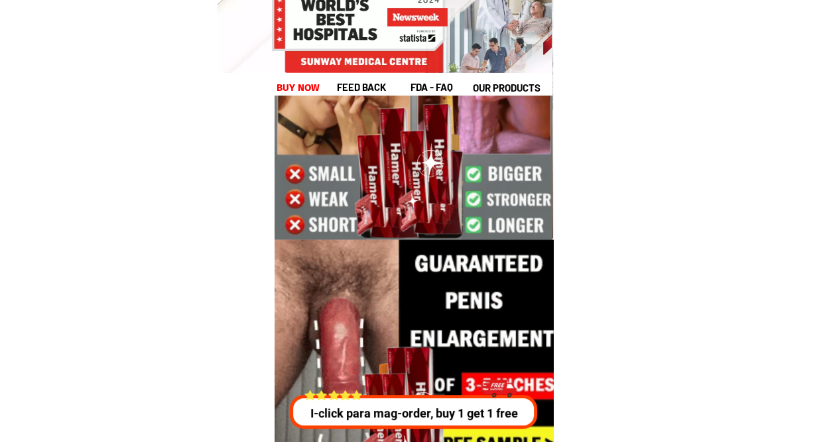
click at [423, 393] on div "I-click para mag-order, buy 1 get 1 free" at bounding box center [410, 399] width 252 height 57
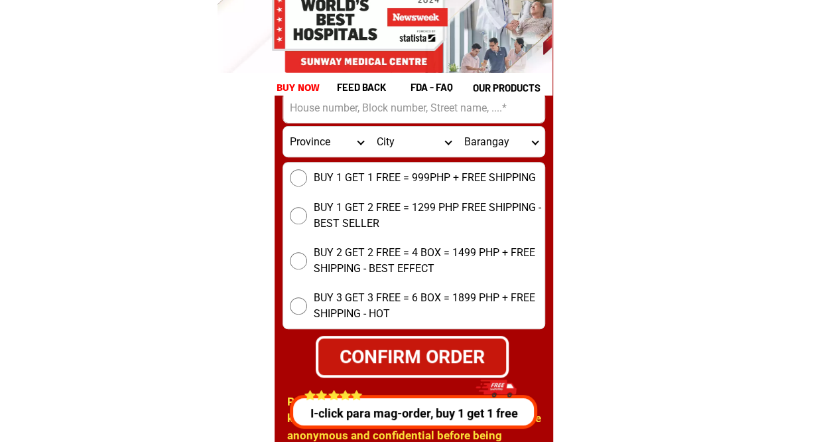
scroll to position [5121, 0]
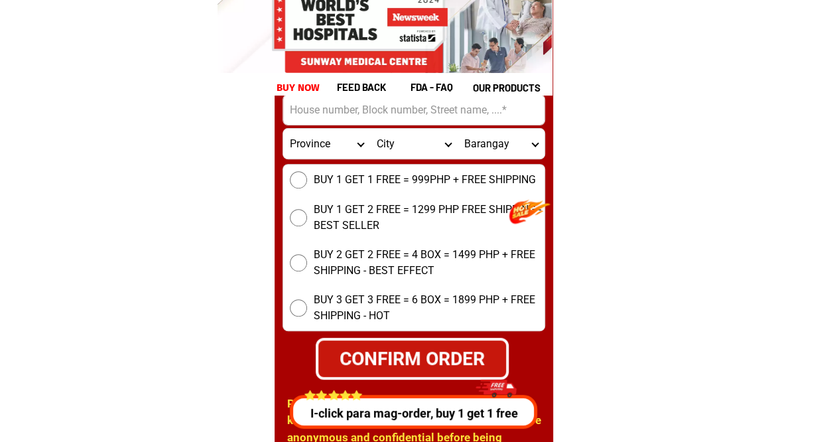
click at [299, 180] on input "BUY 1 GET 1 FREE = 999PHP + FREE SHIPPING" at bounding box center [298, 179] width 17 height 17
click at [429, 354] on div "CONFIRM ORDER" at bounding box center [412, 358] width 188 height 28
radio input "true"
click at [408, 412] on p "I-click para mag-order, buy 1 get 1 free" at bounding box center [410, 413] width 252 height 18
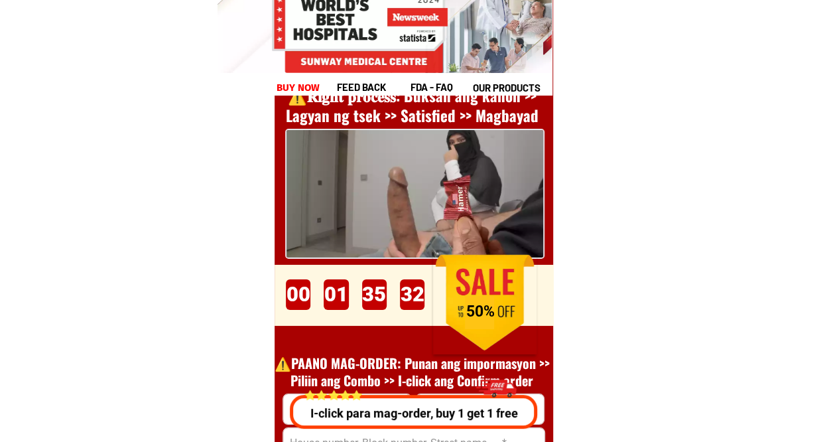
scroll to position [4779, 0]
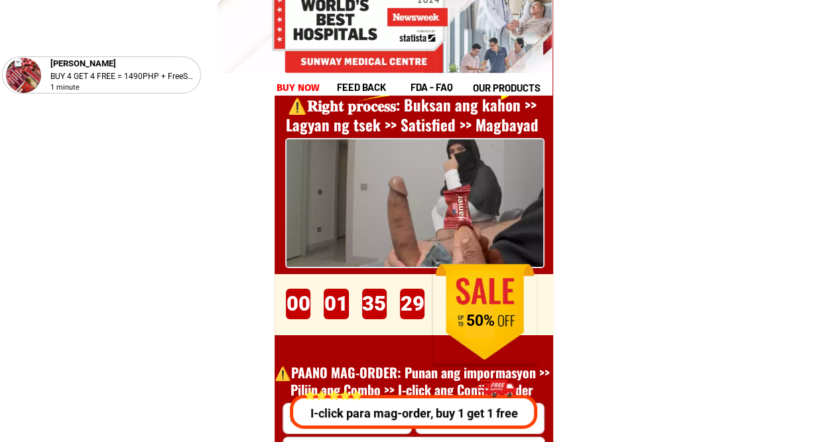
click at [408, 412] on p "I-click para mag-order, buy 1 get 1 free" at bounding box center [409, 413] width 251 height 18
click at [408, 412] on p "I-click para mag-order, buy 1 get 1 free" at bounding box center [413, 413] width 255 height 18
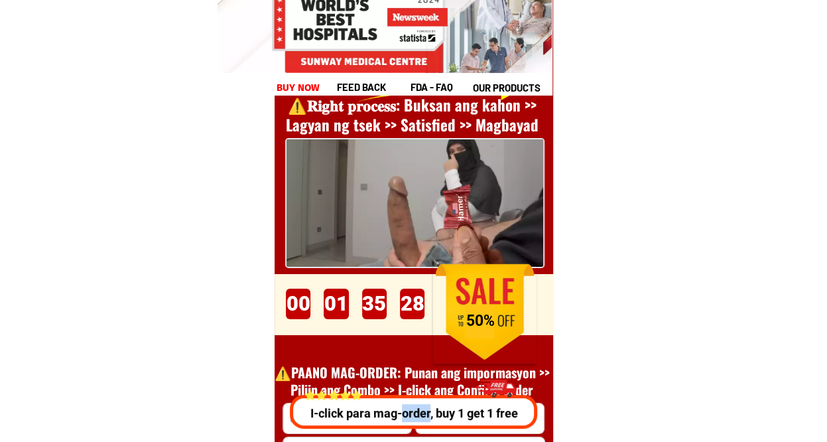
click at [408, 412] on p "I-click para mag-order, buy 1 get 1 free" at bounding box center [410, 413] width 253 height 18
click at [408, 412] on p "I-click para mag-order, buy 1 get 1 free" at bounding box center [410, 413] width 252 height 18
click at [408, 412] on p "I-click para mag-order, buy 1 get 1 free" at bounding box center [410, 413] width 253 height 18
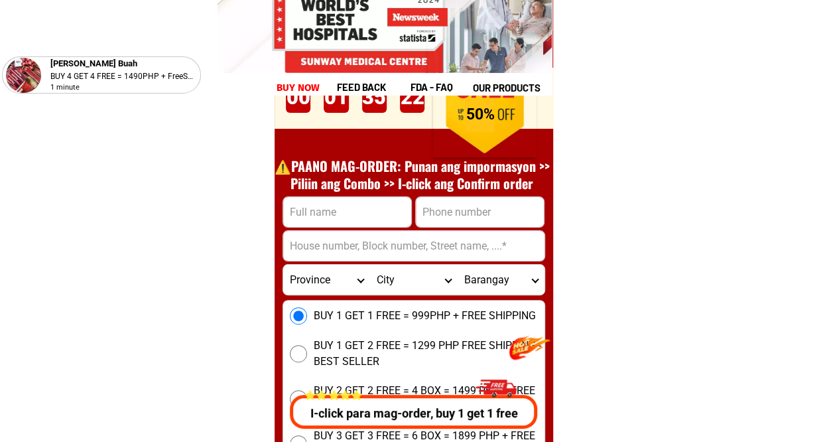
scroll to position [4938, 0]
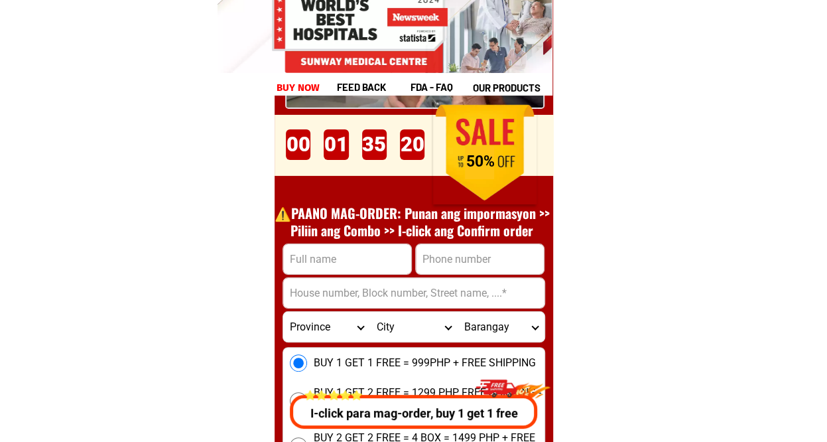
click at [342, 251] on input "Input full_name" at bounding box center [347, 259] width 128 height 30
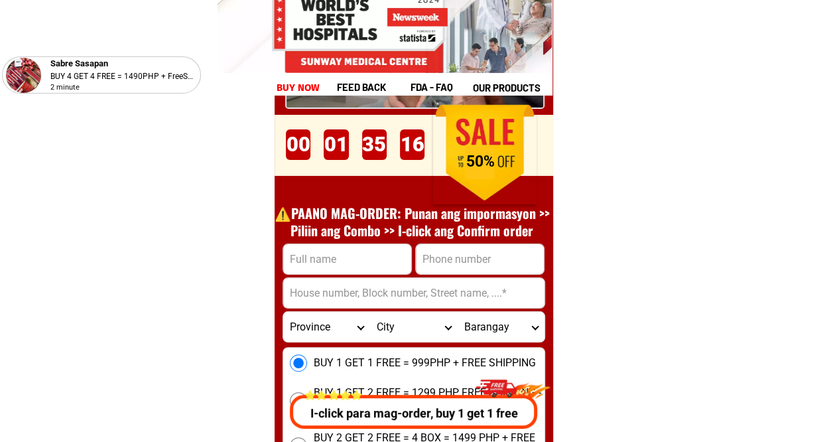
type input "[PERSON_NAME]"
type input "09363000540"
type input "brgy.[PERSON_NAME],[GEOGRAPHIC_DATA]"
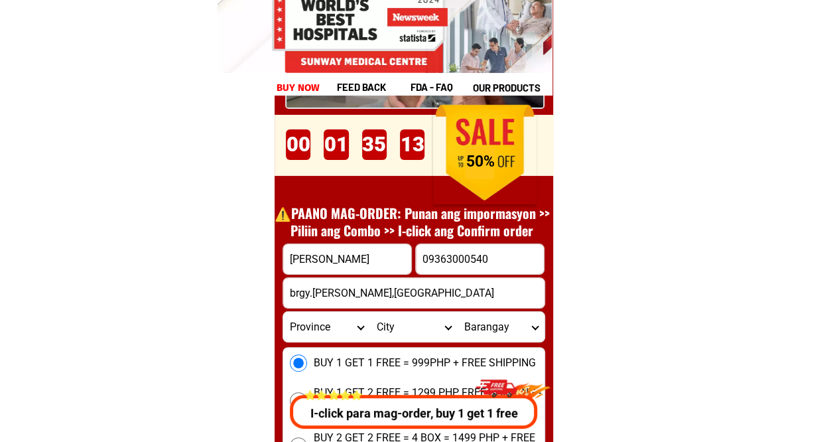
click at [359, 326] on select "Province [GEOGRAPHIC_DATA] [GEOGRAPHIC_DATA][PERSON_NAME][GEOGRAPHIC_DATA][GEOG…" at bounding box center [326, 327] width 87 height 30
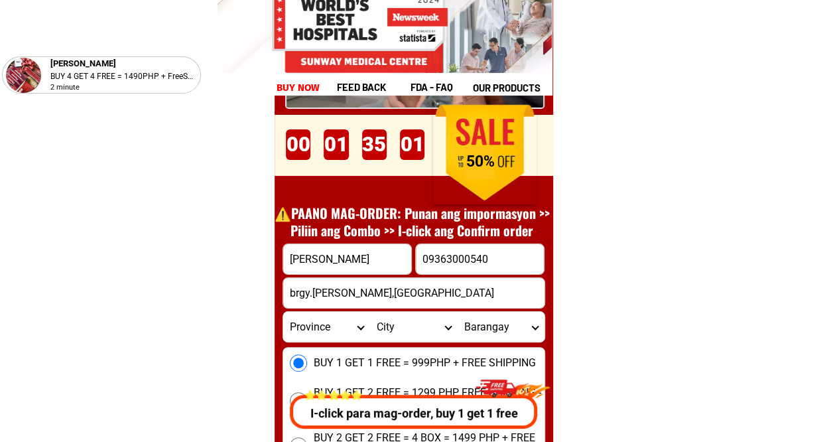
select select "63_791"
click at [283, 312] on select "Province [GEOGRAPHIC_DATA] [GEOGRAPHIC_DATA][PERSON_NAME][GEOGRAPHIC_DATA][GEOG…" at bounding box center [326, 327] width 87 height 30
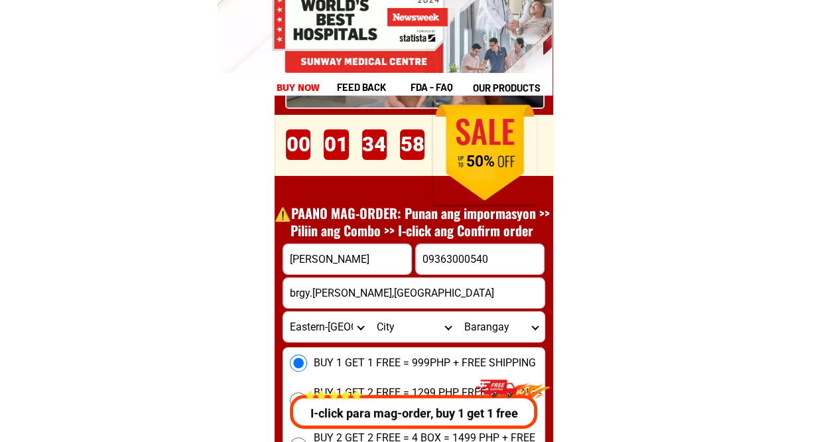
click at [443, 323] on select "City [PERSON_NAME] [PERSON_NAME]-city Can-[GEOGRAPHIC_DATA] Eastern-[GEOGRAPHIC…" at bounding box center [413, 327] width 87 height 30
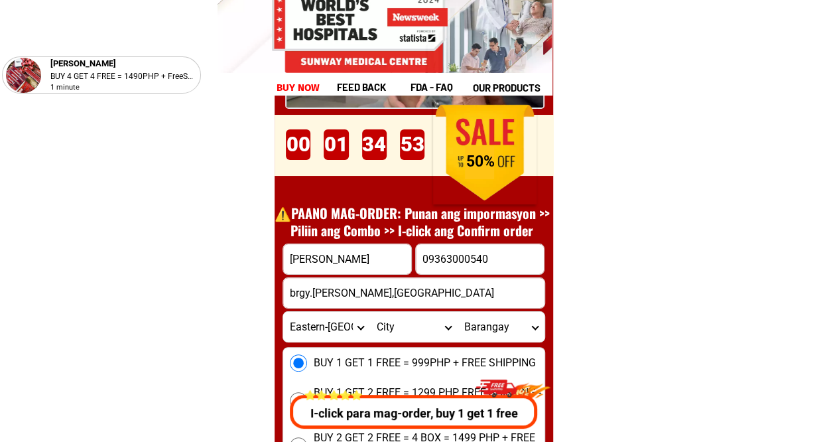
select select "63_7912209"
click at [370, 312] on select "City [PERSON_NAME] [PERSON_NAME]-city Can-[GEOGRAPHIC_DATA] Eastern-[GEOGRAPHIC…" at bounding box center [413, 327] width 87 height 30
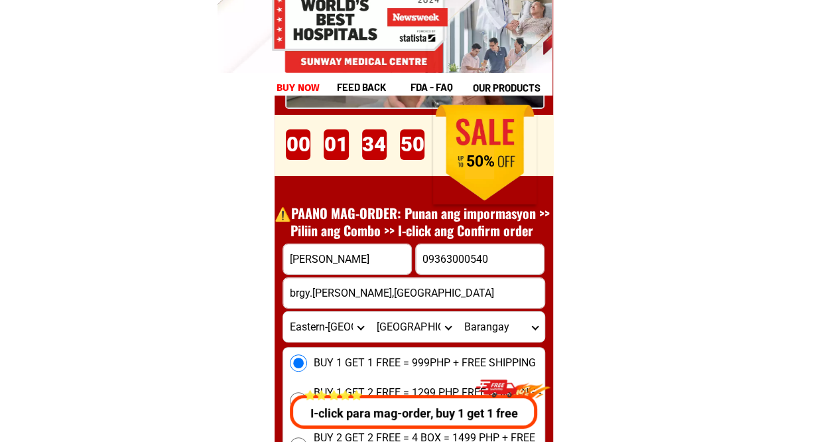
click at [531, 330] on select "Barangay Alang-alang [PERSON_NAME] [PERSON_NAME] [PERSON_NAME] Bayobay [GEOGRAP…" at bounding box center [500, 327] width 87 height 30
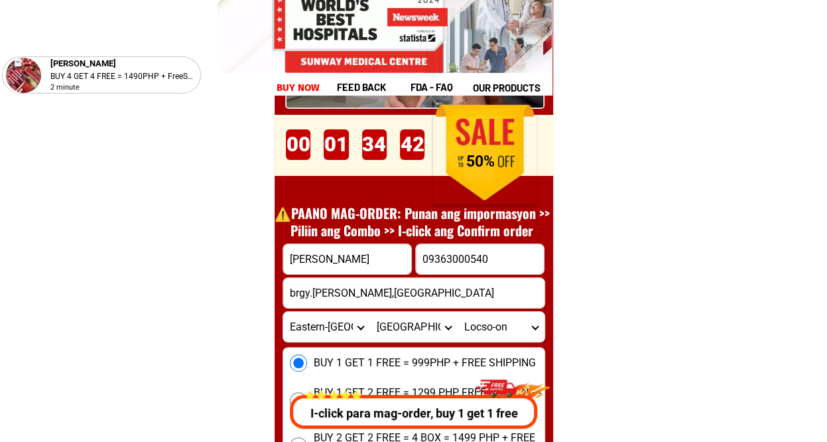
click at [457, 312] on select "Barangay Alang-alang [PERSON_NAME] [PERSON_NAME] [PERSON_NAME] Bayobay [GEOGRAP…" at bounding box center [500, 327] width 87 height 30
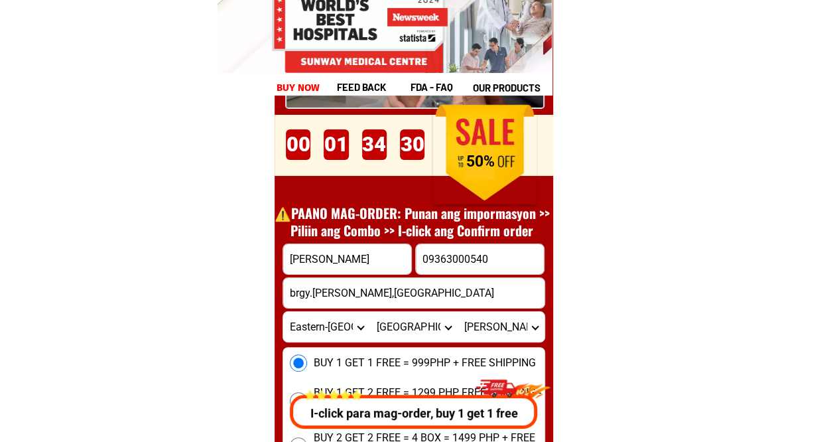
click at [532, 320] on select "Barangay Alang-alang [PERSON_NAME] [PERSON_NAME] [PERSON_NAME] Bayobay [GEOGRAP…" at bounding box center [500, 327] width 87 height 30
select select "63_79122095936"
click at [457, 312] on select "Barangay Alang-alang [PERSON_NAME] [PERSON_NAME] [PERSON_NAME] Bayobay [GEOGRAP…" at bounding box center [500, 327] width 87 height 30
click at [419, 412] on p "I-click para mag-order, buy 1 get 1 free" at bounding box center [411, 413] width 254 height 18
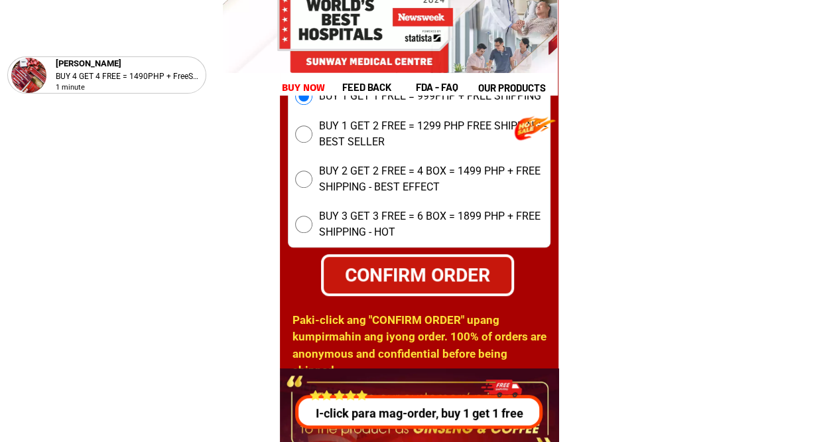
scroll to position [5177, 0]
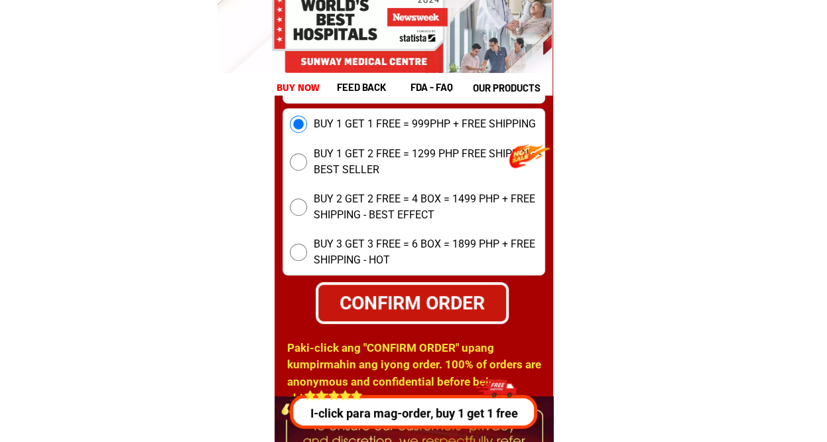
click at [412, 291] on div "CONFIRM ORDER" at bounding box center [412, 302] width 188 height 28
radio input "true"
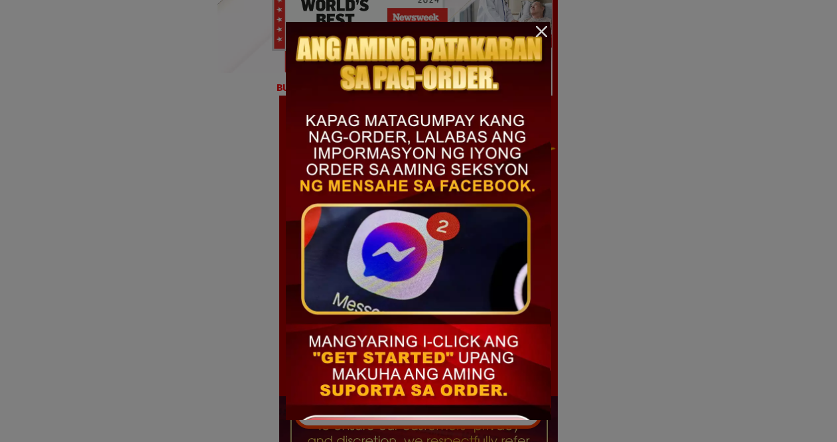
click at [362, 385] on div at bounding box center [418, 246] width 264 height 448
drag, startPoint x: 362, startPoint y: 385, endPoint x: 513, endPoint y: 257, distance: 198.1
click at [513, 257] on div at bounding box center [418, 246] width 264 height 448
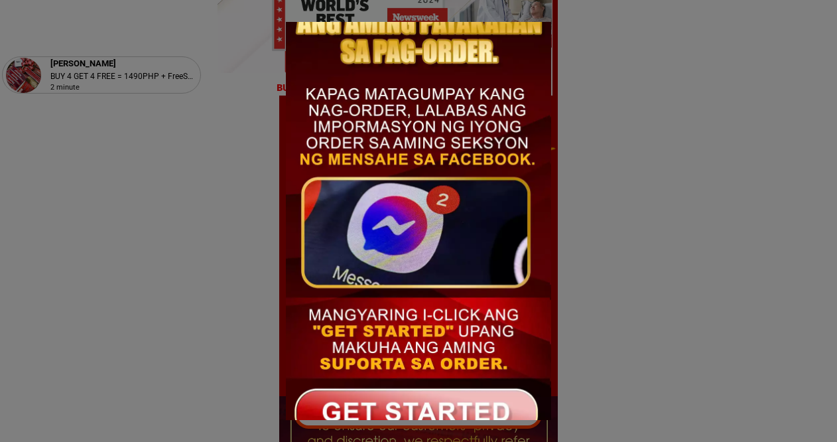
scroll to position [54, 0]
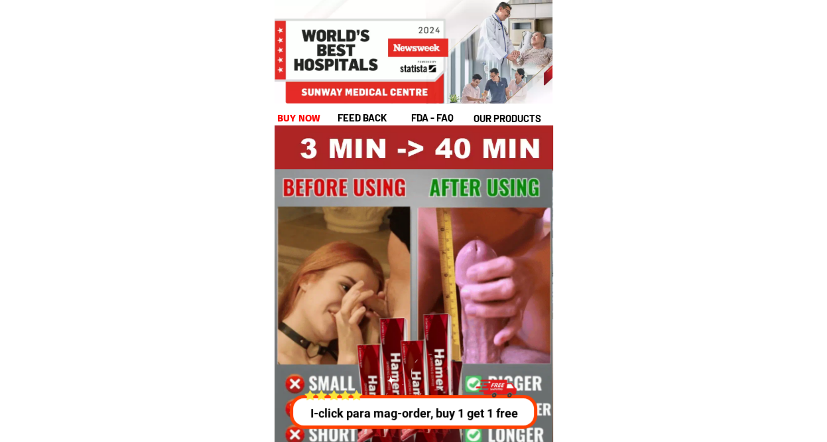
click at [418, 410] on p "I-click para mag-order, buy 1 get 1 free" at bounding box center [413, 413] width 255 height 18
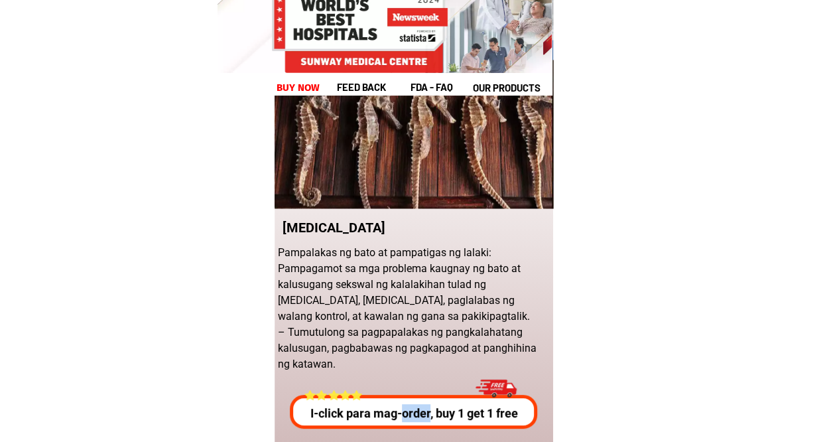
click at [418, 410] on p "I-click para mag-order, buy 1 get 1 free" at bounding box center [413, 413] width 255 height 18
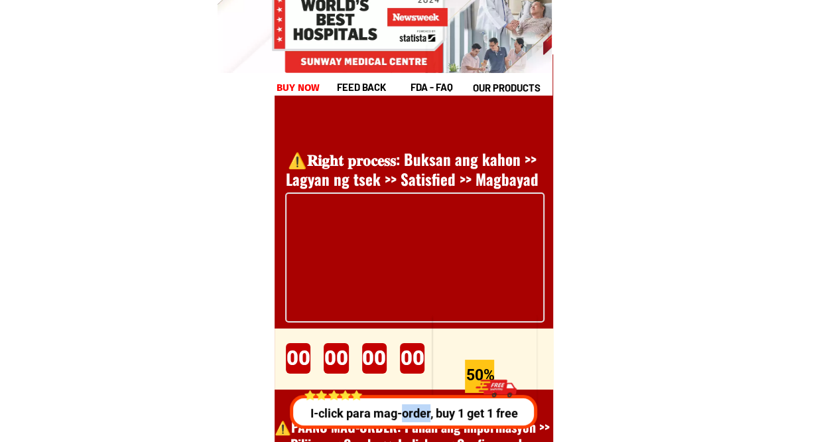
scroll to position [4779, 0]
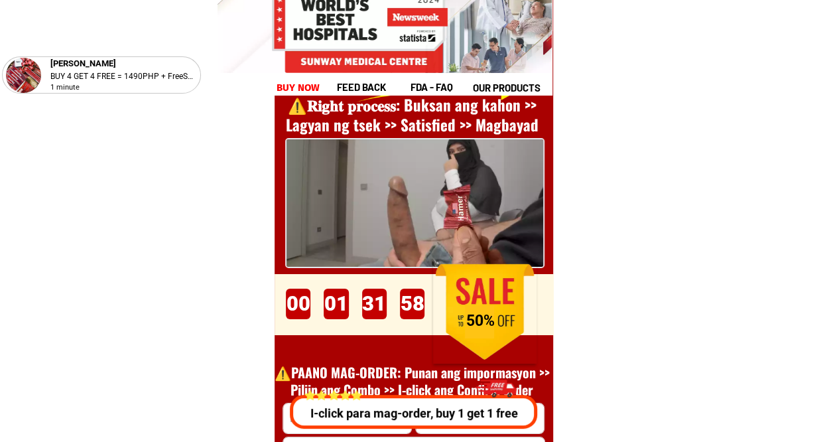
click at [473, 286] on div at bounding box center [484, 311] width 103 height 103
click at [481, 253] on div at bounding box center [414, 202] width 257 height 127
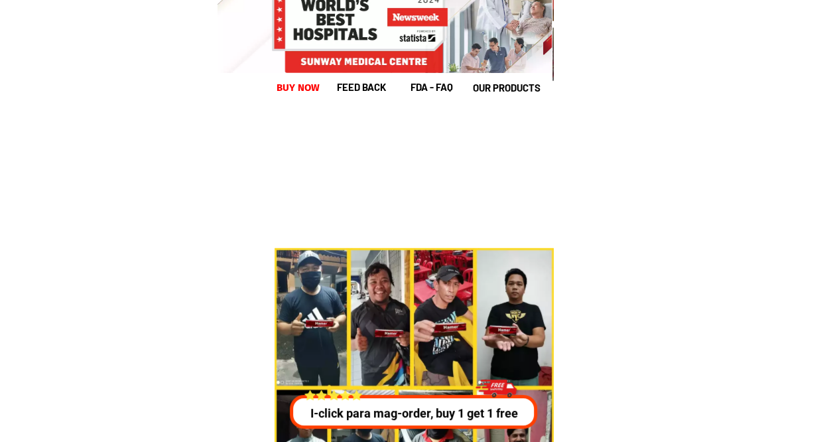
scroll to position [9102, 0]
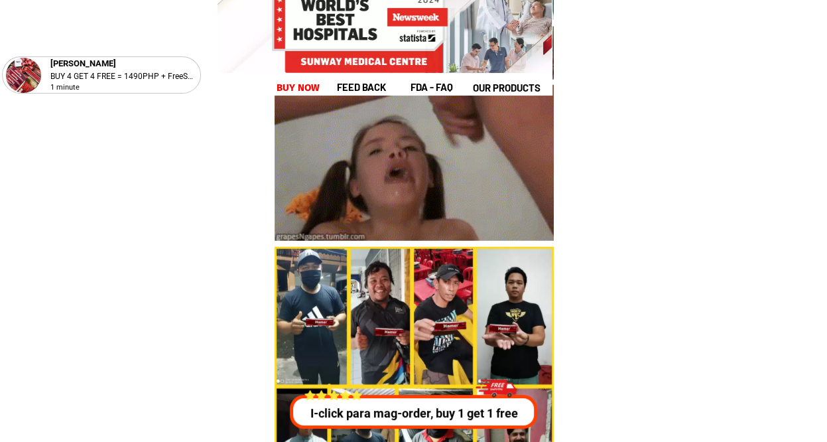
click at [403, 406] on p "I-click para mag-order, buy 1 get 1 free" at bounding box center [410, 413] width 252 height 18
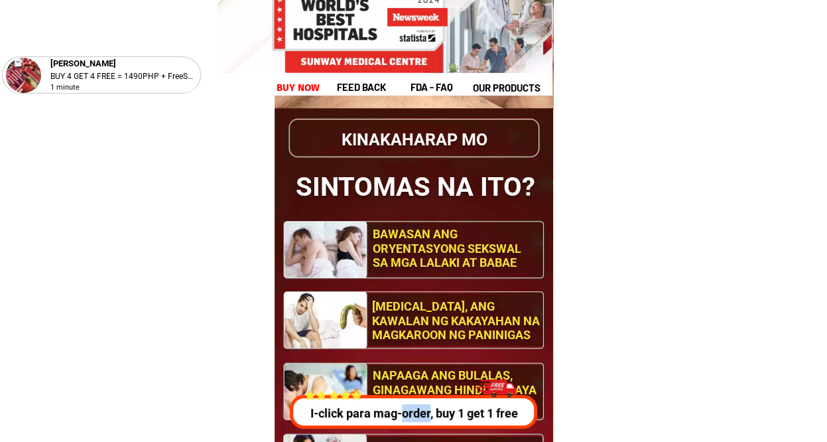
click at [403, 406] on p "I-click para mag-order, buy 1 get 1 free" at bounding box center [411, 413] width 254 height 18
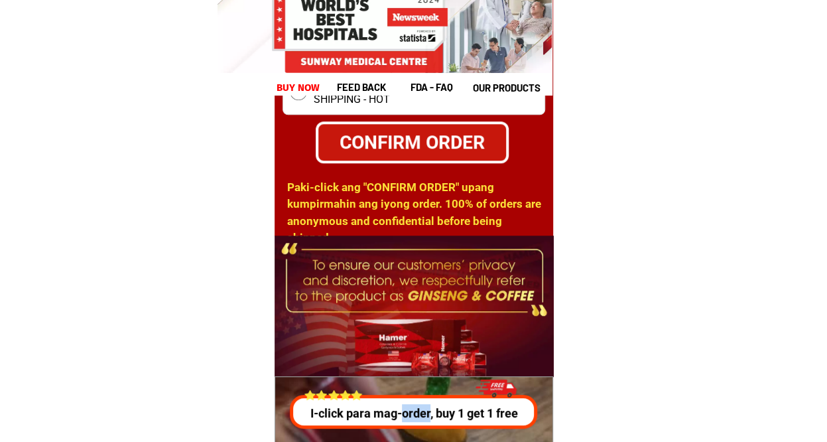
scroll to position [4779, 0]
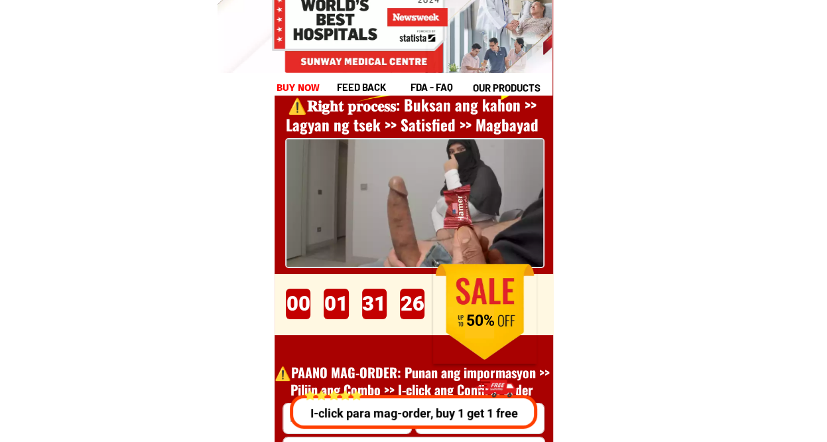
click at [400, 402] on div at bounding box center [413, 411] width 247 height 34
click at [400, 402] on div at bounding box center [411, 411] width 247 height 34
click at [400, 402] on div at bounding box center [413, 411] width 247 height 34
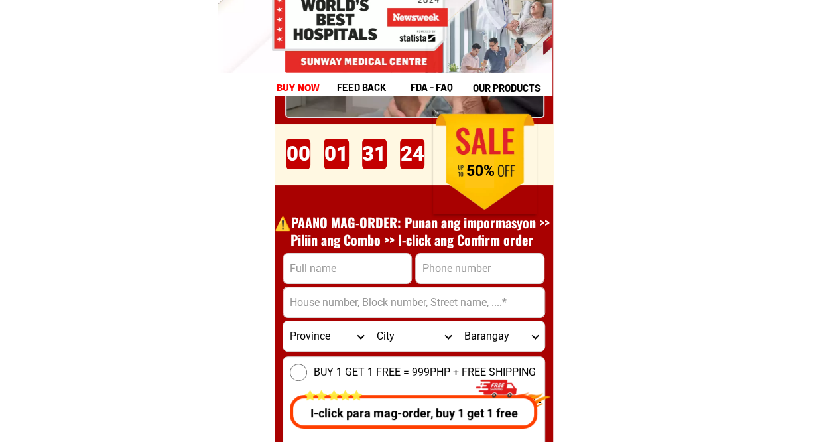
scroll to position [5044, 0]
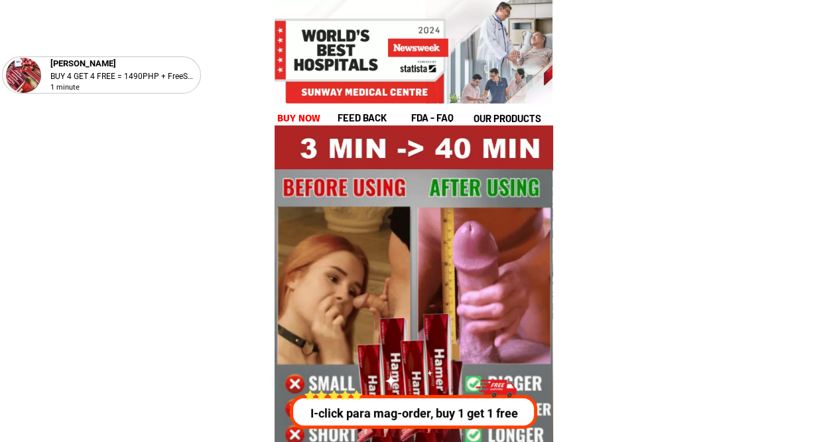
click at [382, 408] on p "I-click para mag-order, buy 1 get 1 free" at bounding box center [413, 413] width 255 height 18
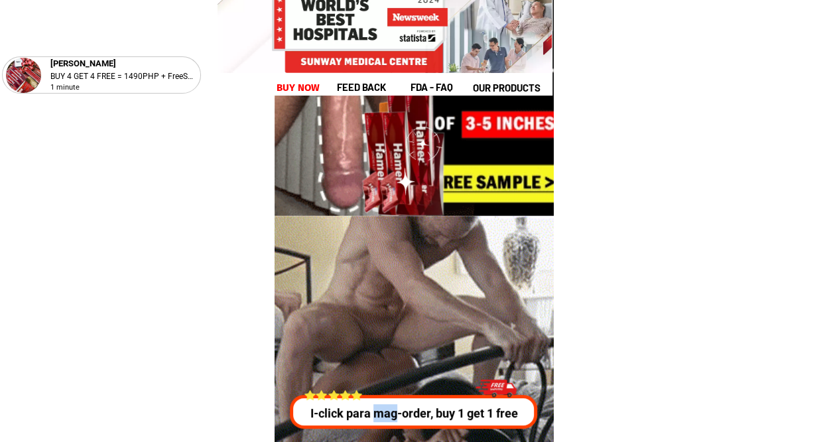
click at [382, 408] on p "I-click para mag-order, buy 1 get 1 free" at bounding box center [412, 413] width 254 height 18
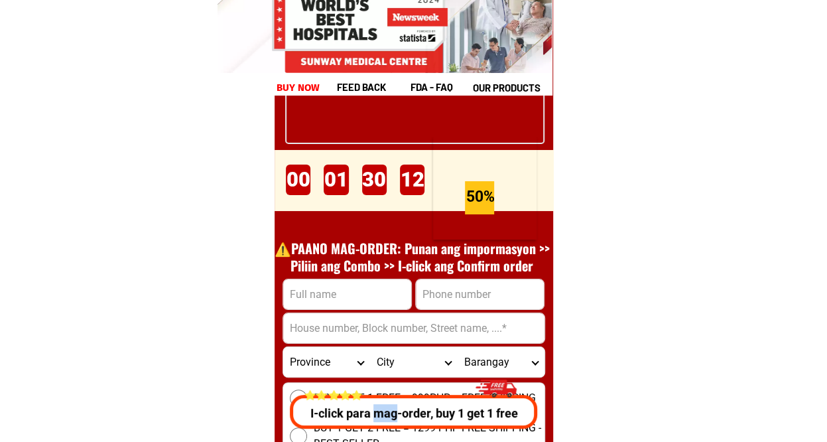
scroll to position [4930, 0]
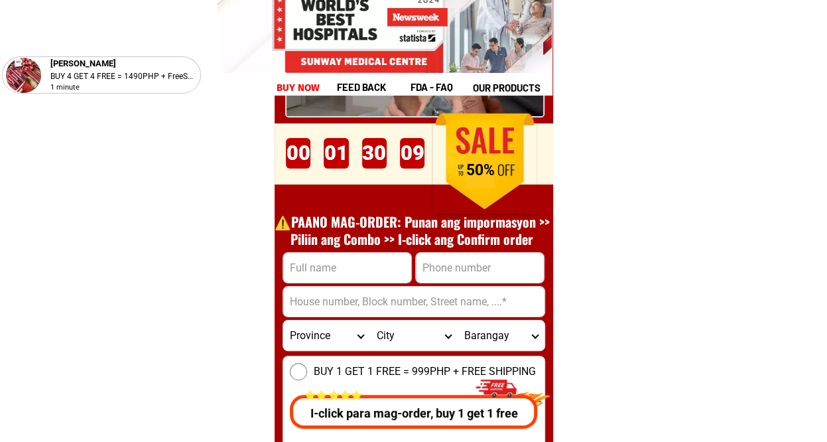
click at [363, 274] on input "Input full_name" at bounding box center [347, 268] width 128 height 30
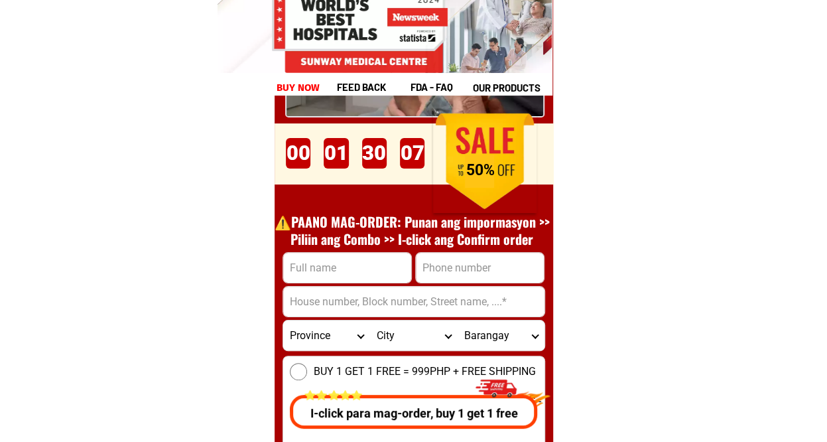
type input "[PERSON_NAME]"
type input "09363000540"
type input "brgy.[PERSON_NAME],[GEOGRAPHIC_DATA]"
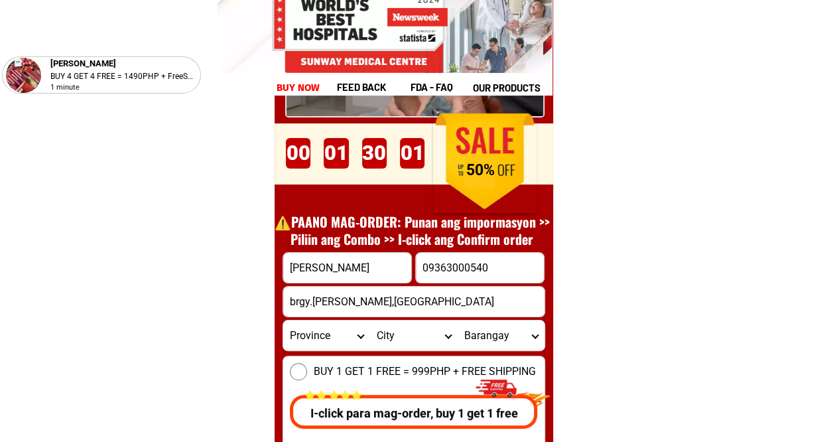
click at [362, 334] on select "Province [GEOGRAPHIC_DATA] [GEOGRAPHIC_DATA][PERSON_NAME][GEOGRAPHIC_DATA][GEOG…" at bounding box center [326, 335] width 87 height 30
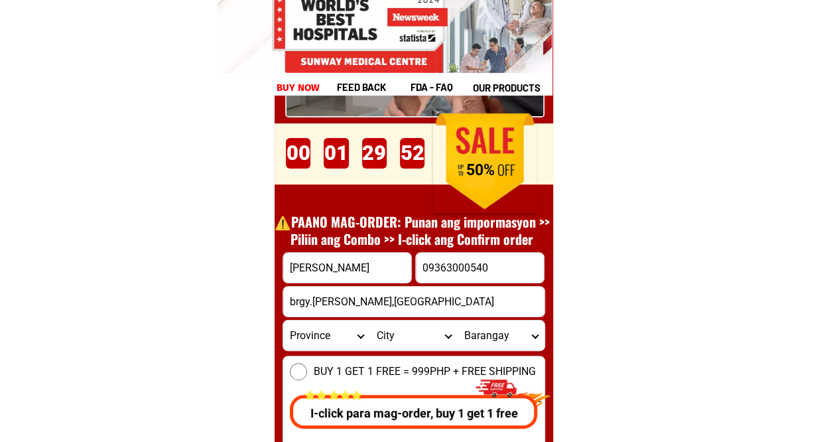
select select "63_791"
click at [283, 320] on select "Province [GEOGRAPHIC_DATA] [GEOGRAPHIC_DATA][PERSON_NAME][GEOGRAPHIC_DATA][GEOG…" at bounding box center [326, 335] width 87 height 30
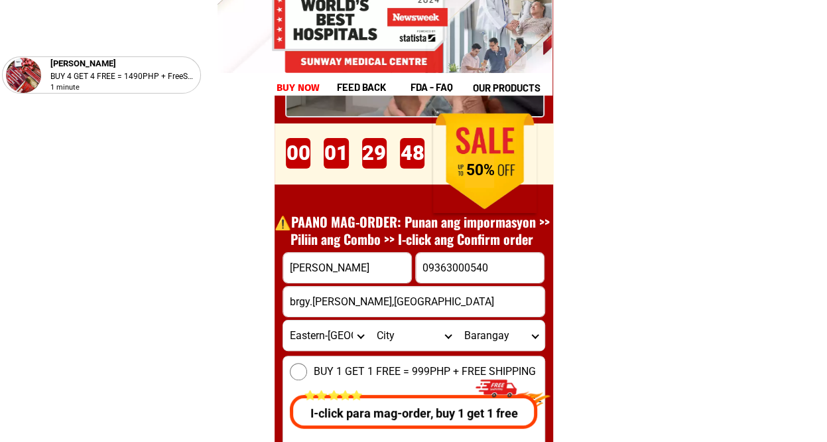
click at [444, 331] on select "City [PERSON_NAME] [PERSON_NAME]-city Can-[GEOGRAPHIC_DATA] Eastern-[GEOGRAPHIC…" at bounding box center [413, 335] width 87 height 30
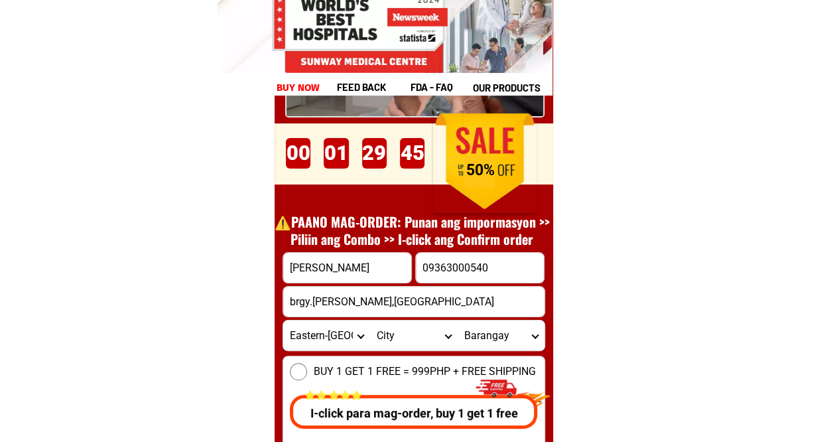
select select "63_7912209"
click at [370, 320] on select "City [PERSON_NAME] [PERSON_NAME]-city Can-[GEOGRAPHIC_DATA] Eastern-[GEOGRAPHIC…" at bounding box center [413, 335] width 87 height 30
click at [532, 332] on select "Barangay Alang-alang [PERSON_NAME] [PERSON_NAME] [PERSON_NAME] Bayobay [GEOGRAP…" at bounding box center [500, 335] width 87 height 30
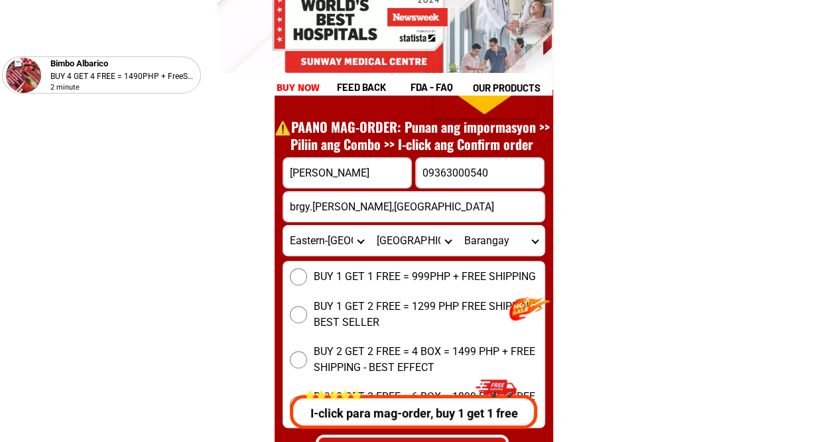
scroll to position [4998, 0]
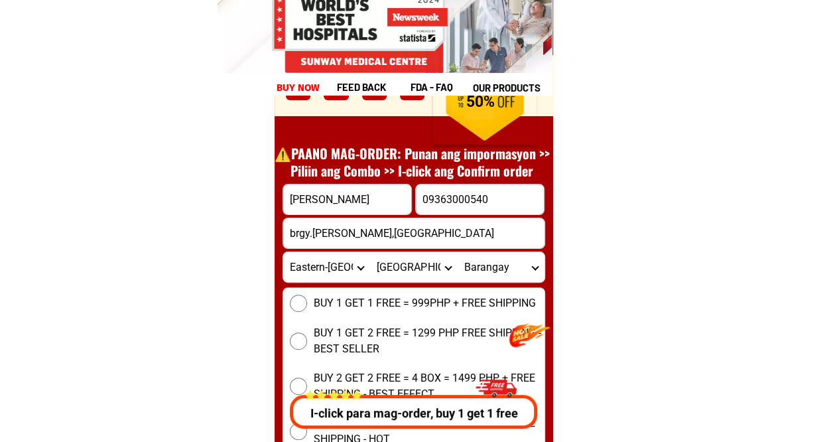
click at [297, 299] on input "BUY 1 GET 1 FREE = 999PHP + FREE SHIPPING" at bounding box center [298, 302] width 17 height 17
radio input "true"
click at [536, 265] on select "Barangay Alang-alang [PERSON_NAME] [PERSON_NAME] [PERSON_NAME] Bayobay [GEOGRAP…" at bounding box center [500, 267] width 87 height 30
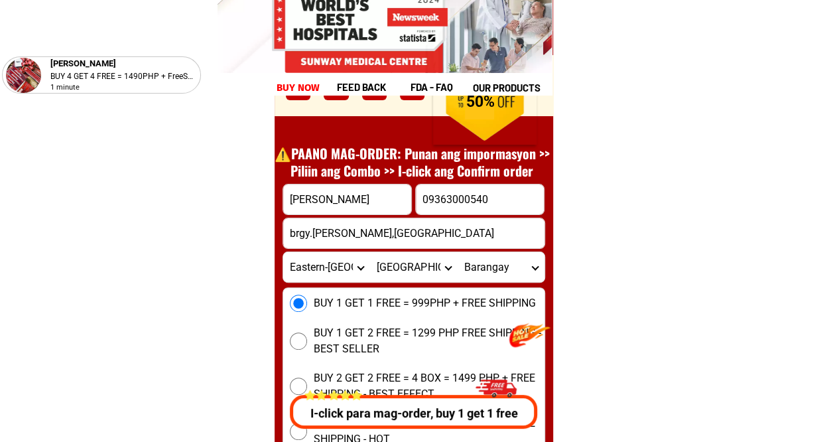
select select "63_79122095936"
click at [457, 252] on select "Barangay Alang-alang [PERSON_NAME] [PERSON_NAME] [PERSON_NAME] Bayobay [GEOGRAP…" at bounding box center [500, 267] width 87 height 30
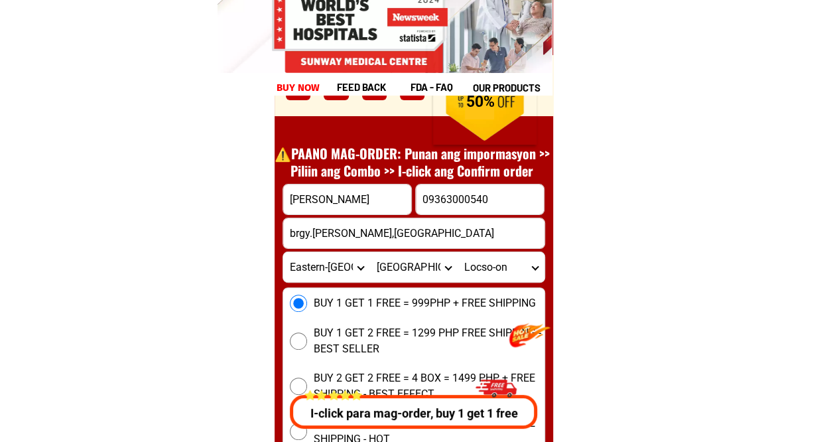
click at [440, 413] on p "I-click para mag-order, buy 1 get 1 free" at bounding box center [413, 413] width 255 height 18
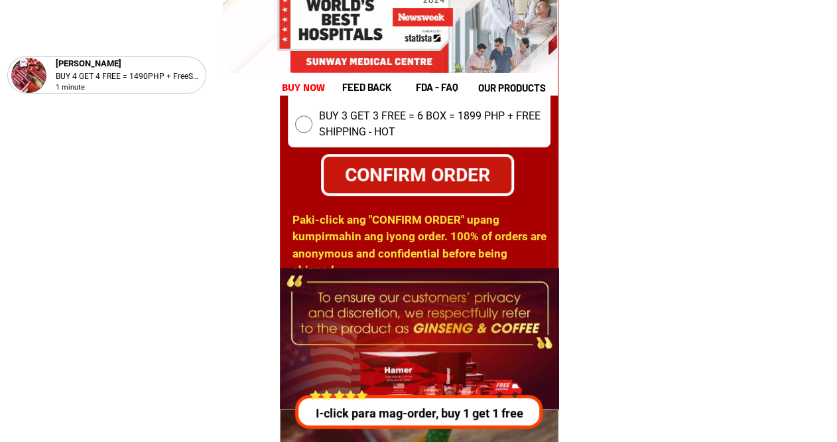
scroll to position [5309, 0]
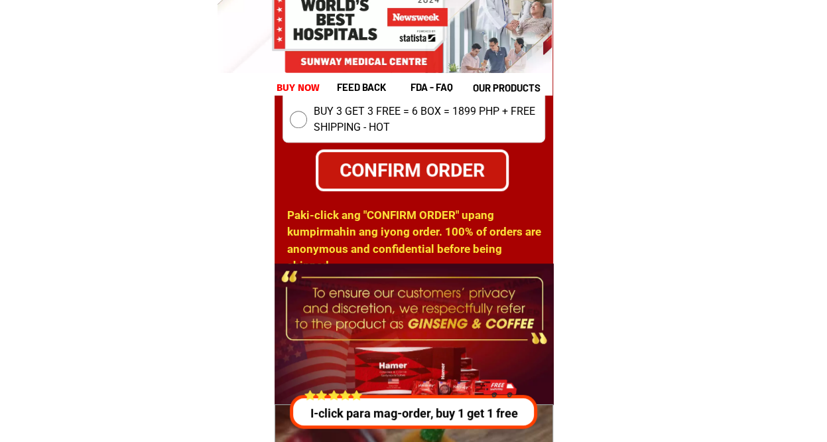
click at [443, 165] on div "CONFIRM ORDER" at bounding box center [412, 169] width 198 height 29
radio input "true"
